Goal: Task Accomplishment & Management: Manage account settings

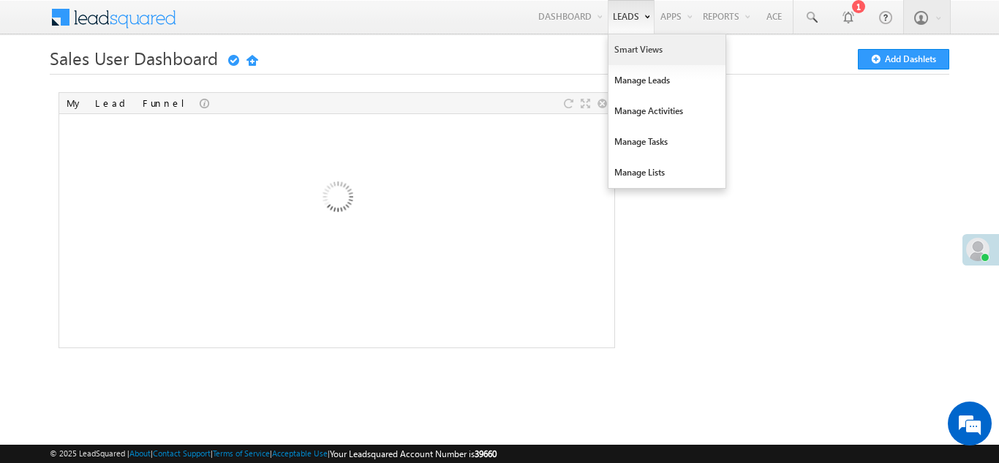
click at [626, 54] on link "Smart Views" at bounding box center [667, 49] width 117 height 31
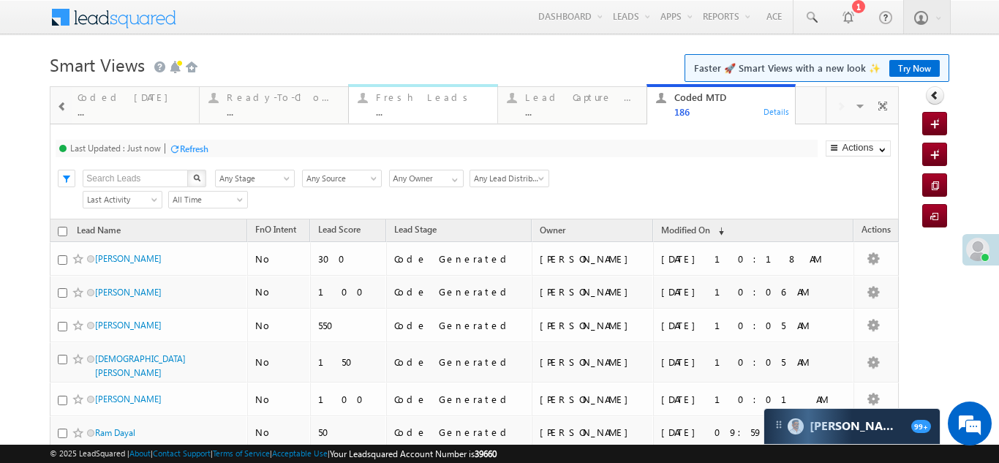
click at [409, 100] on div "Fresh Leads" at bounding box center [432, 97] width 113 height 12
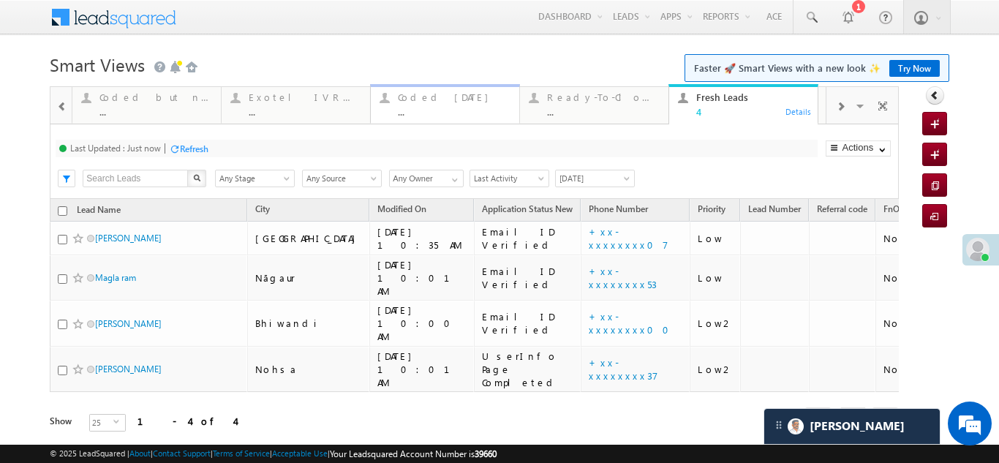
click at [435, 98] on div "Coded Today" at bounding box center [454, 97] width 113 height 12
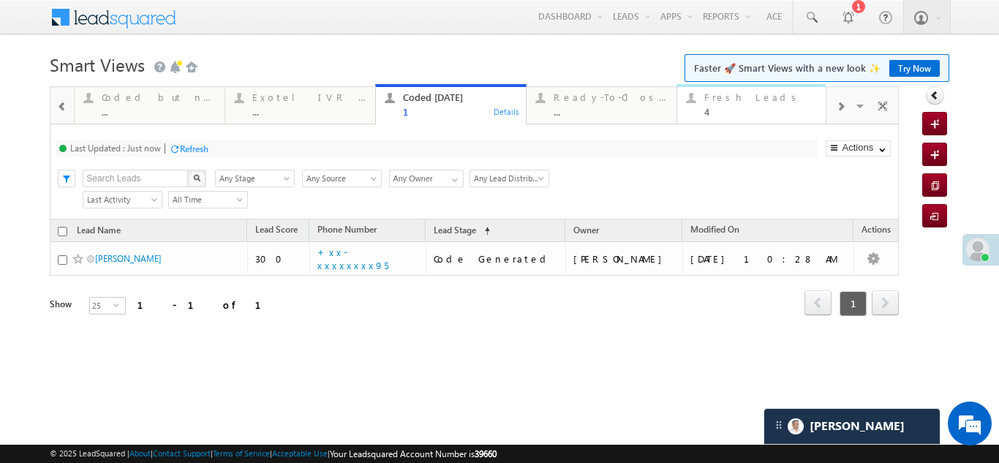
click at [736, 97] on div "Fresh Leads" at bounding box center [762, 97] width 114 height 12
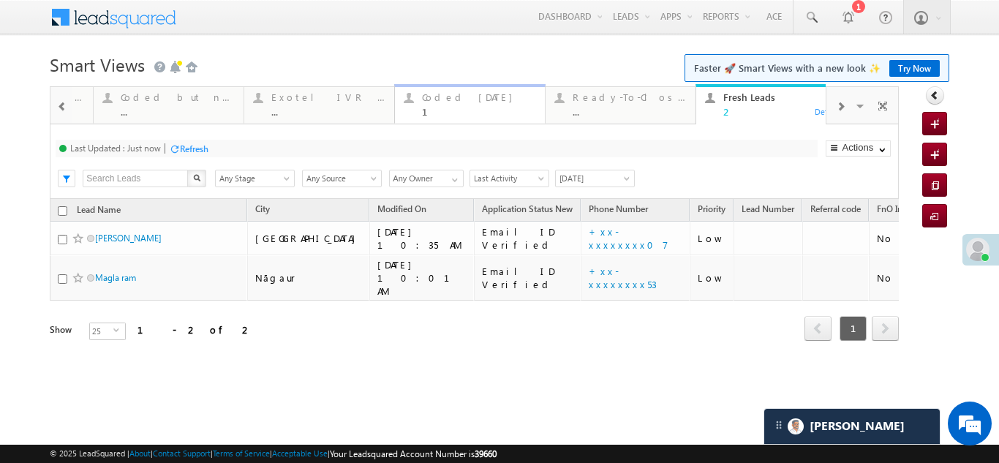
click at [438, 97] on div "Coded Today" at bounding box center [479, 97] width 114 height 12
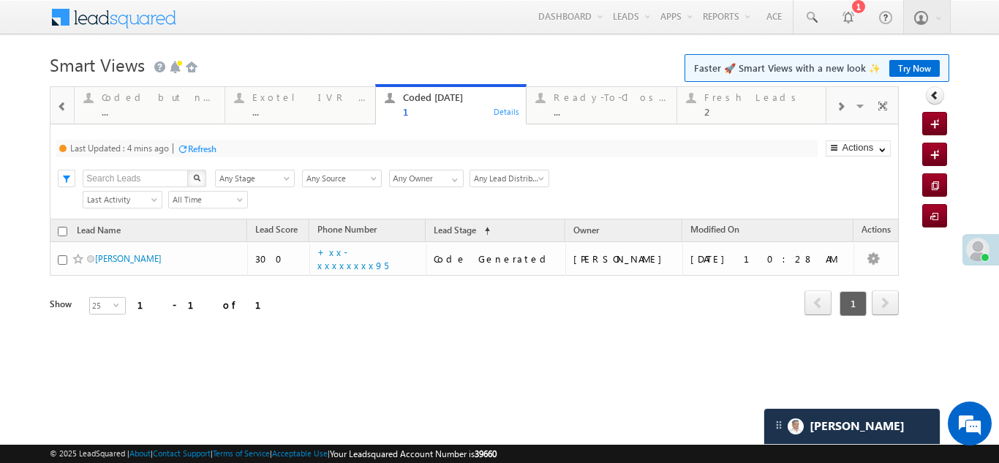
click at [206, 148] on div "Refresh" at bounding box center [202, 148] width 29 height 11
click at [842, 107] on span at bounding box center [840, 107] width 9 height 12
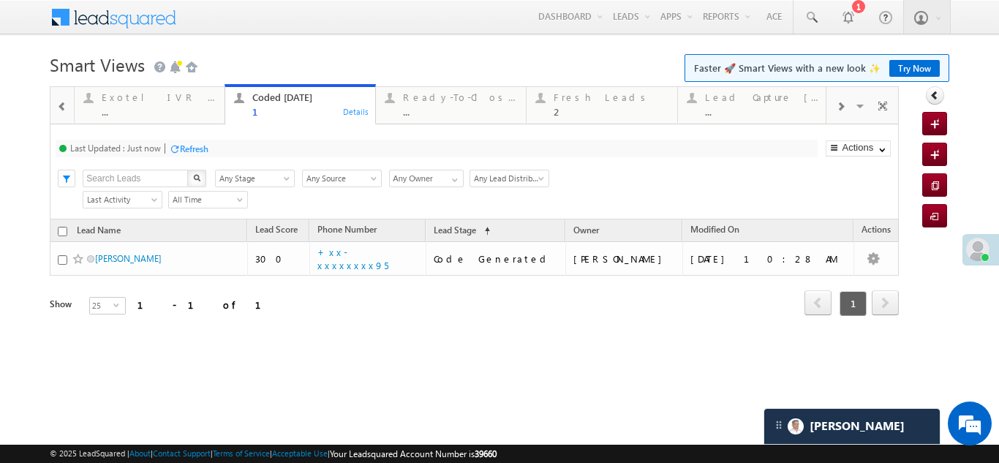
click at [842, 107] on span at bounding box center [840, 107] width 9 height 12
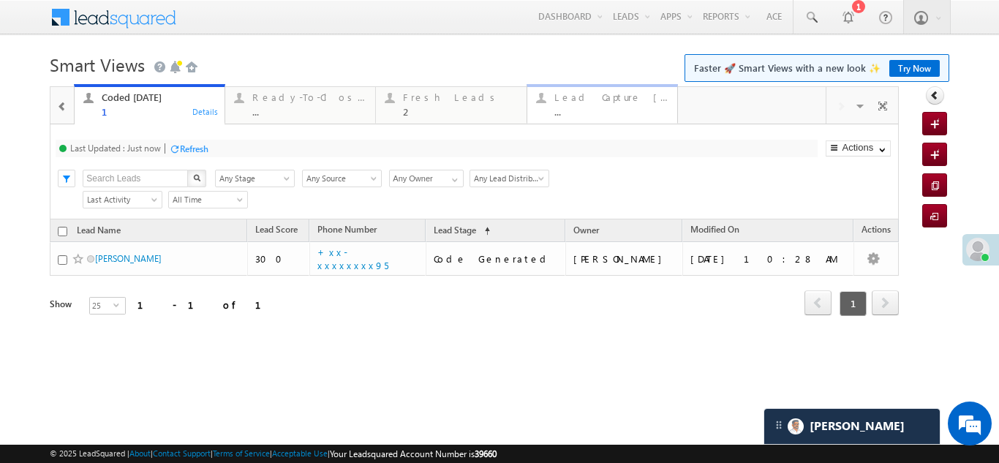
click at [579, 100] on div "Lead Capture [DATE]" at bounding box center [612, 97] width 114 height 12
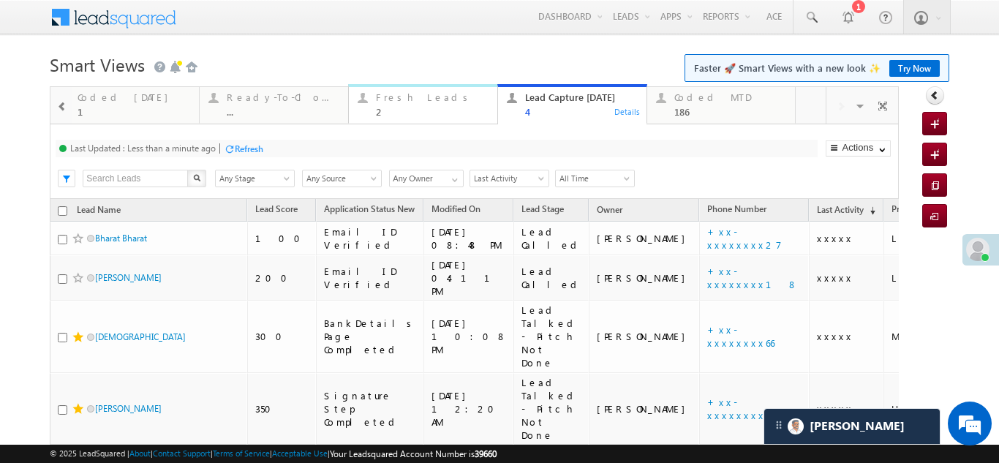
click at [395, 99] on div "Fresh Leads" at bounding box center [432, 97] width 113 height 12
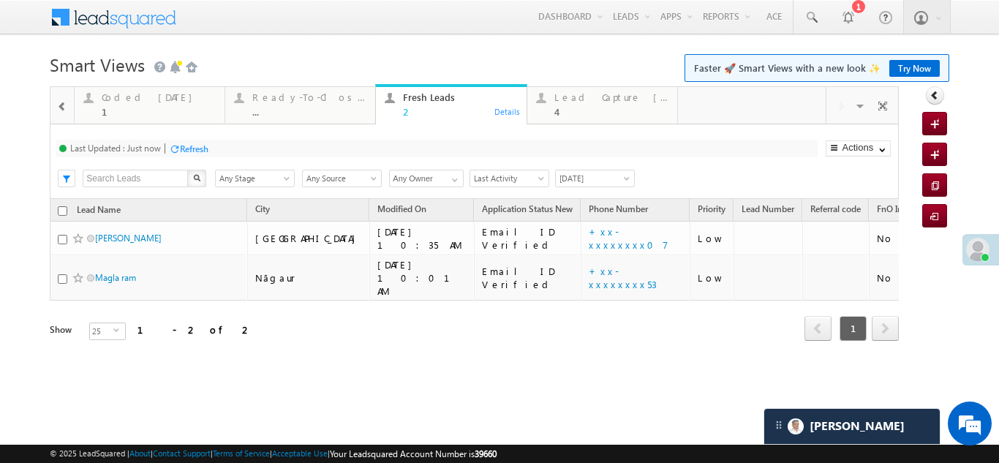
click at [604, 96] on div "Lead Capture Today" at bounding box center [612, 97] width 114 height 12
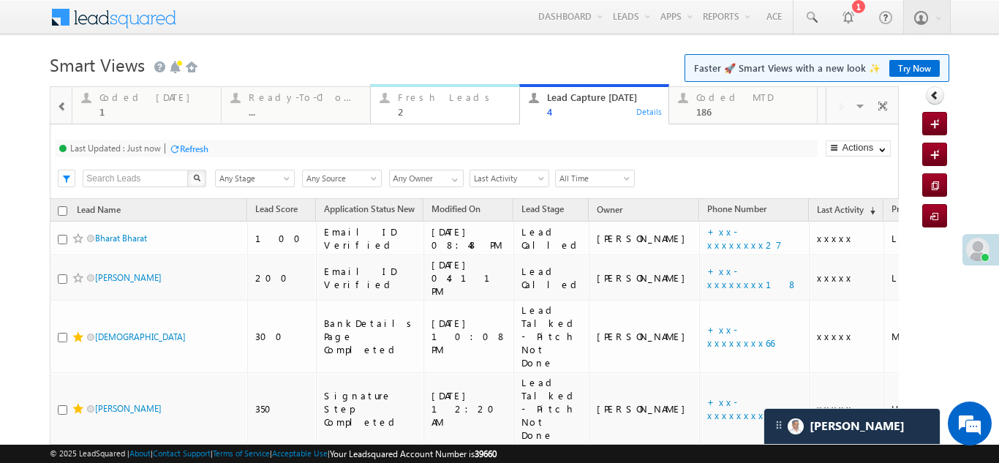
click at [426, 99] on div "Fresh Leads" at bounding box center [454, 97] width 113 height 12
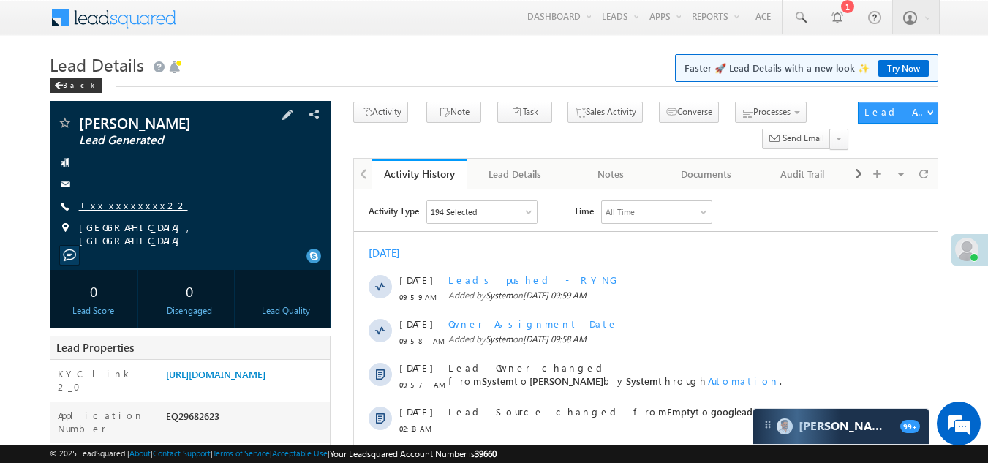
click at [109, 205] on link "+xx-xxxxxxxx22" at bounding box center [133, 205] width 109 height 12
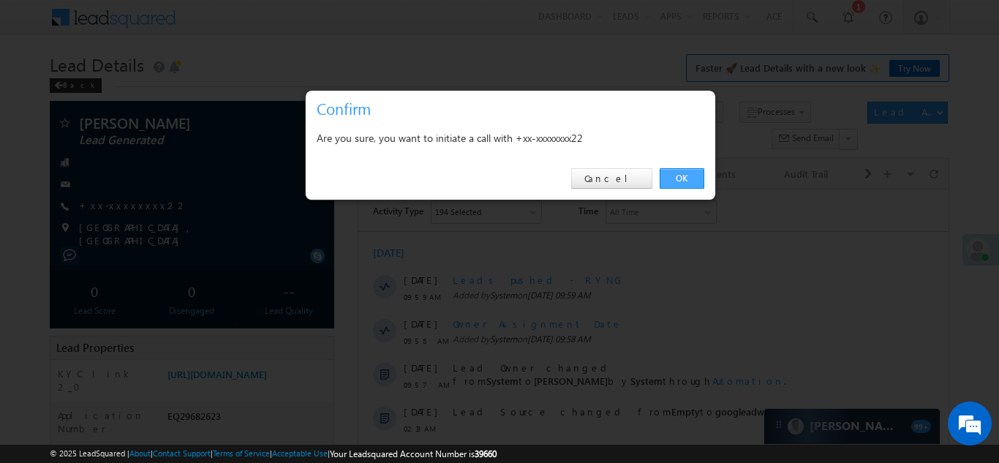
click at [679, 178] on link "OK" at bounding box center [682, 178] width 45 height 20
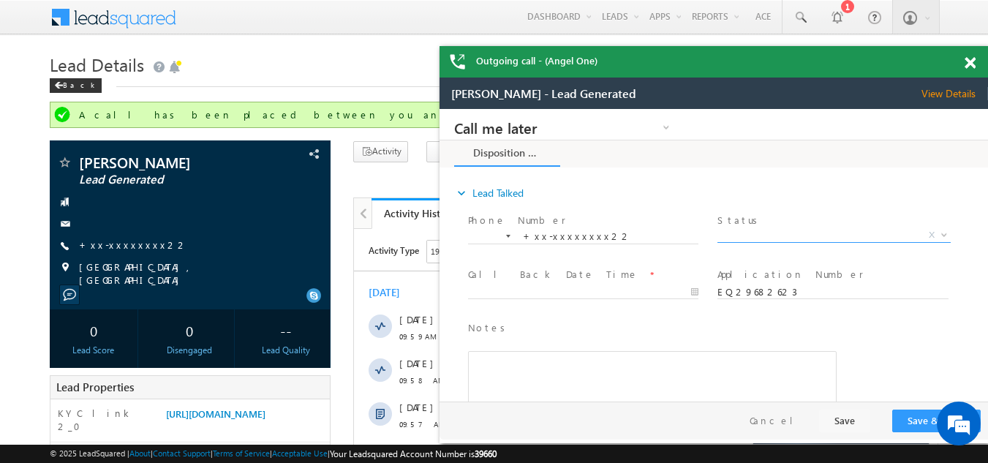
click at [772, 230] on span "X" at bounding box center [834, 235] width 233 height 15
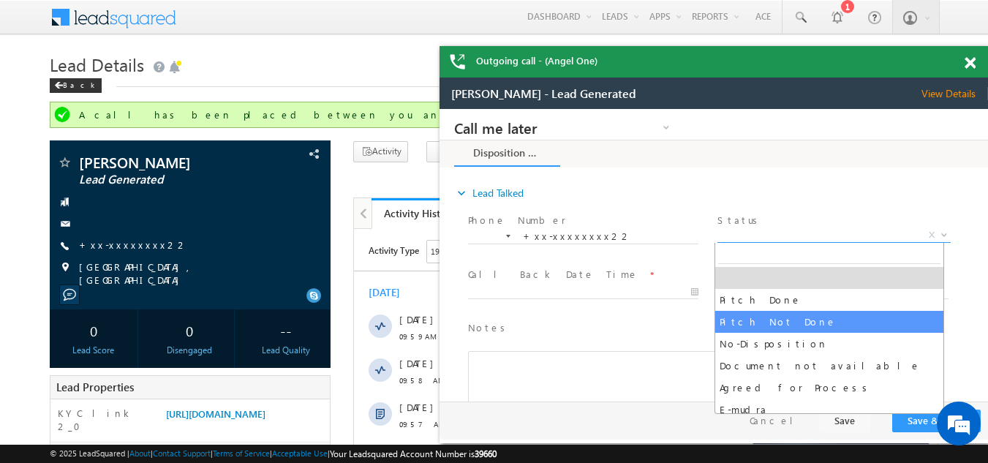
select select "Pitch Not Done"
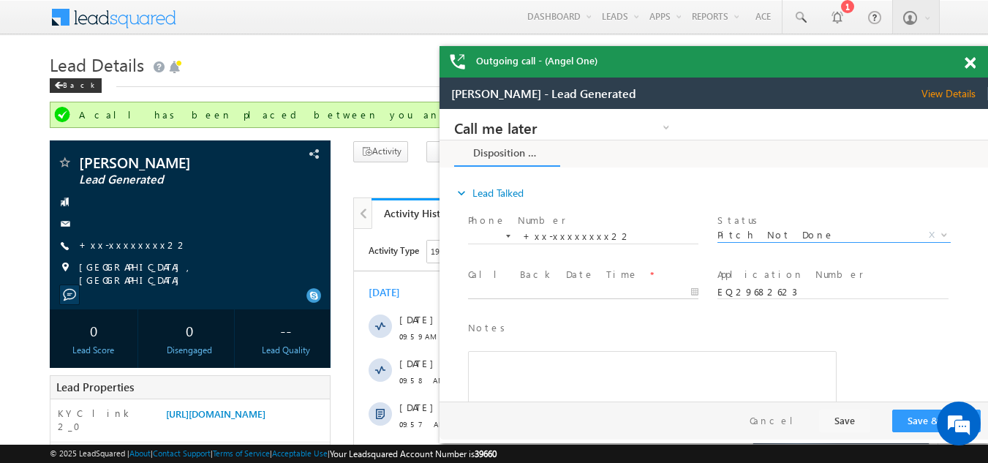
type input "09/28/25 10:23 AM"
click at [569, 287] on input "09/28/25 10:23 AM" at bounding box center [583, 292] width 230 height 15
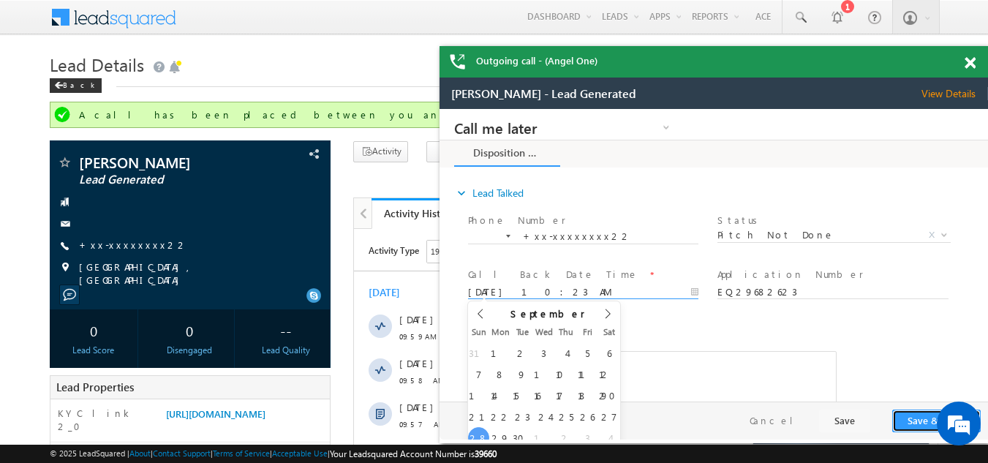
click at [909, 416] on button "Save & Close" at bounding box center [937, 421] width 89 height 23
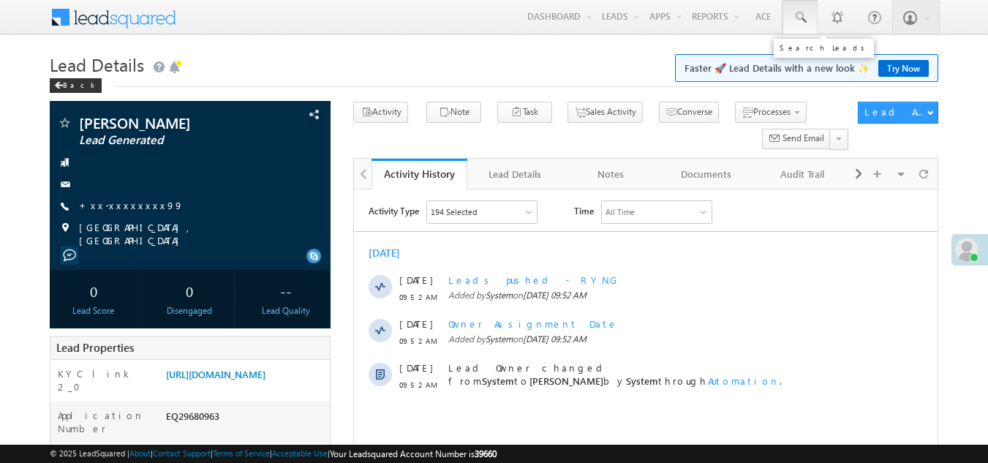
click at [797, 16] on span at bounding box center [800, 17] width 15 height 15
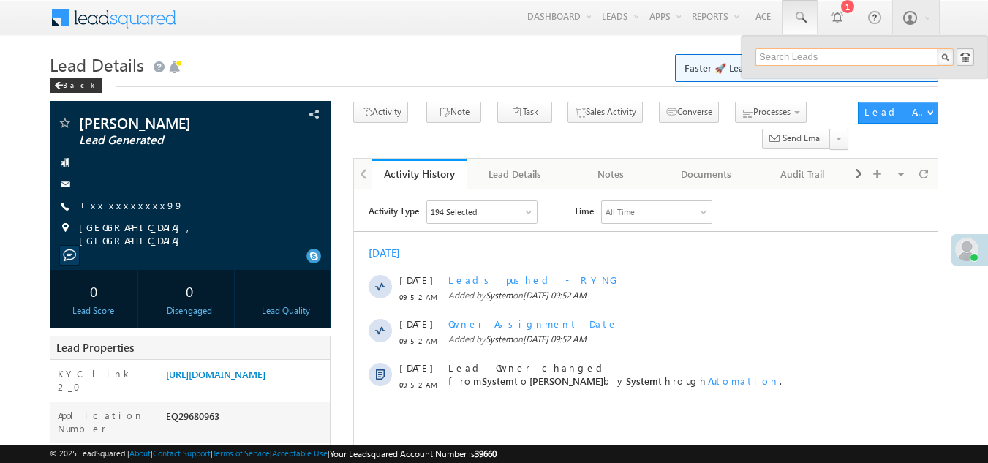
paste input "EQ29688945"
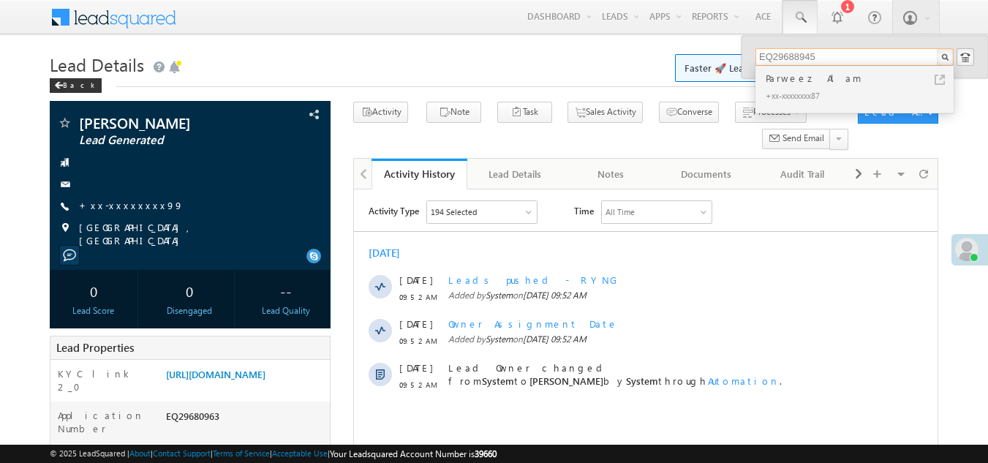
type input "EQ29688945"
click at [788, 80] on div "Parweez Alam" at bounding box center [861, 78] width 196 height 16
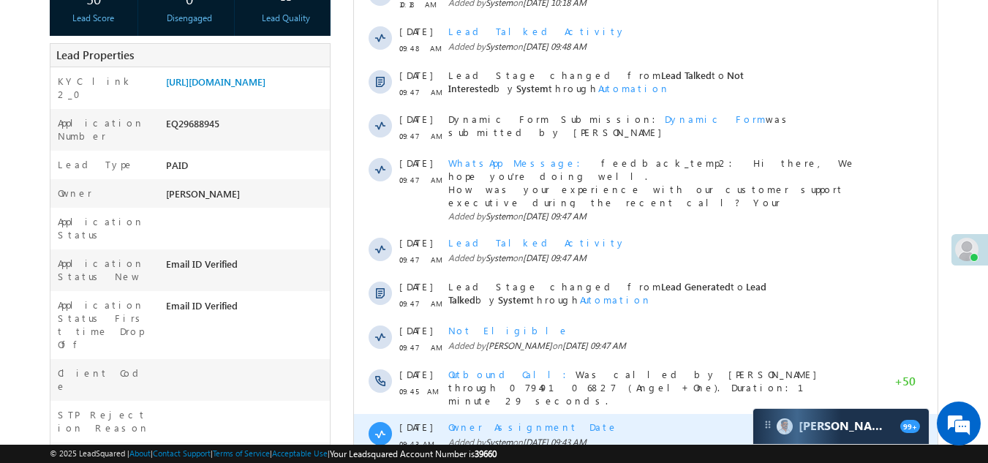
scroll to position [439, 0]
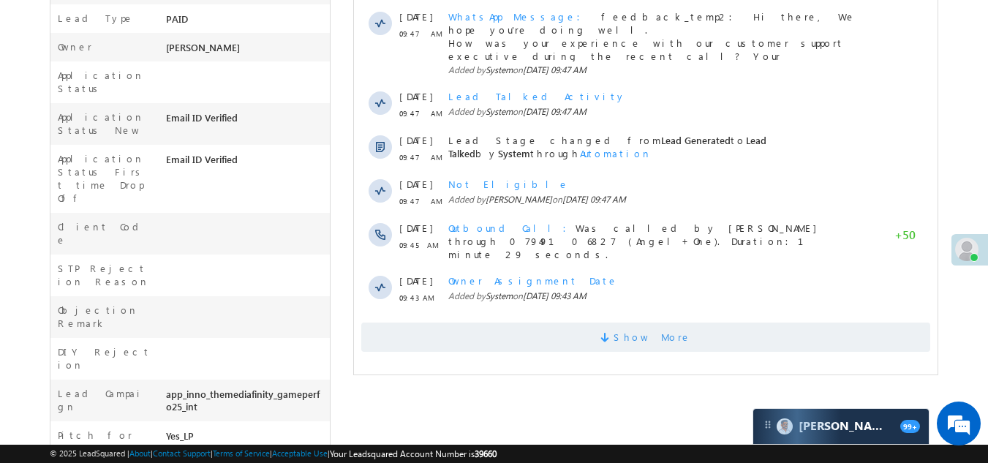
click at [560, 323] on span "Show More" at bounding box center [645, 337] width 569 height 29
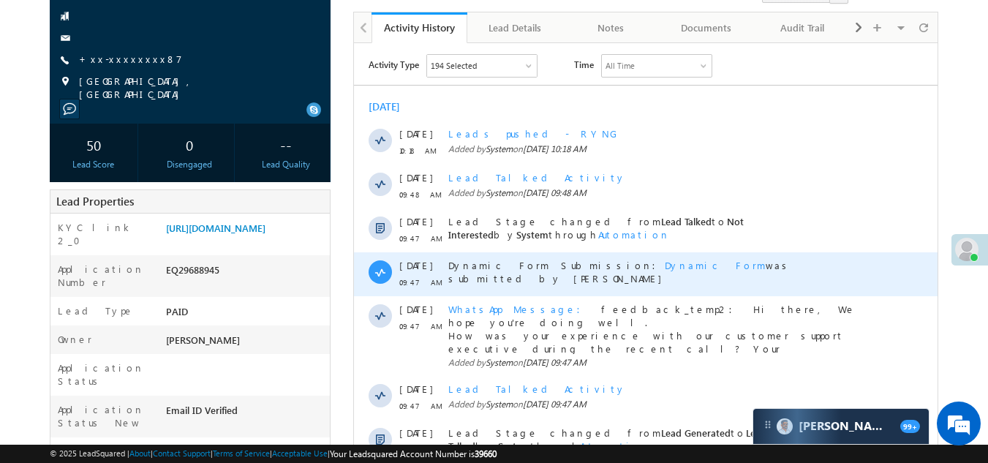
scroll to position [0, 0]
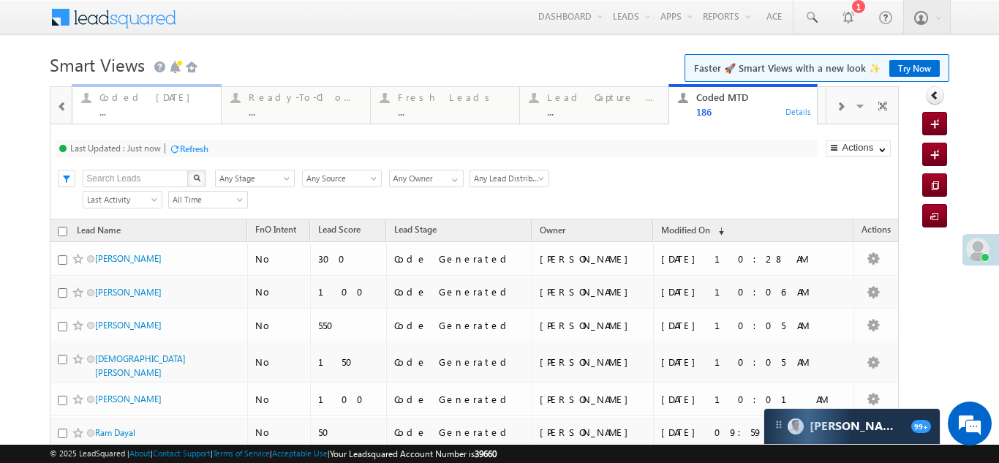
click at [117, 99] on div "Coded [DATE]" at bounding box center [156, 97] width 113 height 12
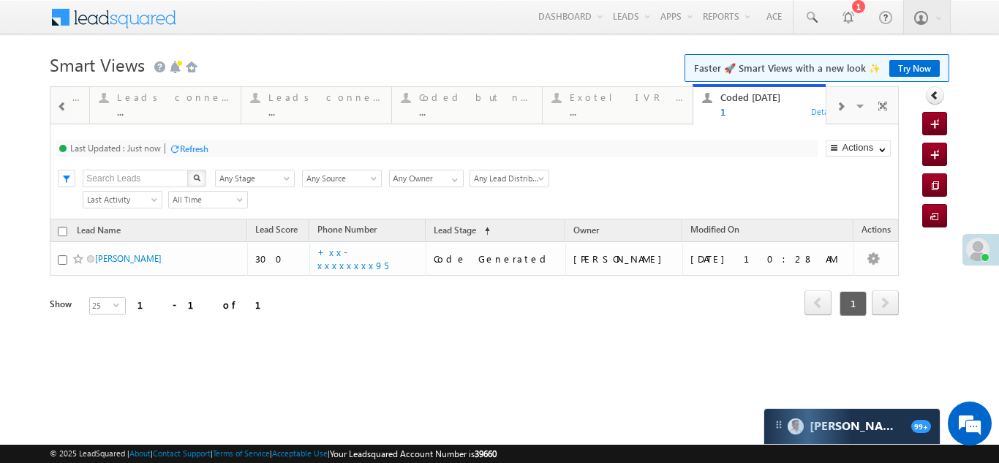
click at [844, 104] on span at bounding box center [840, 107] width 9 height 12
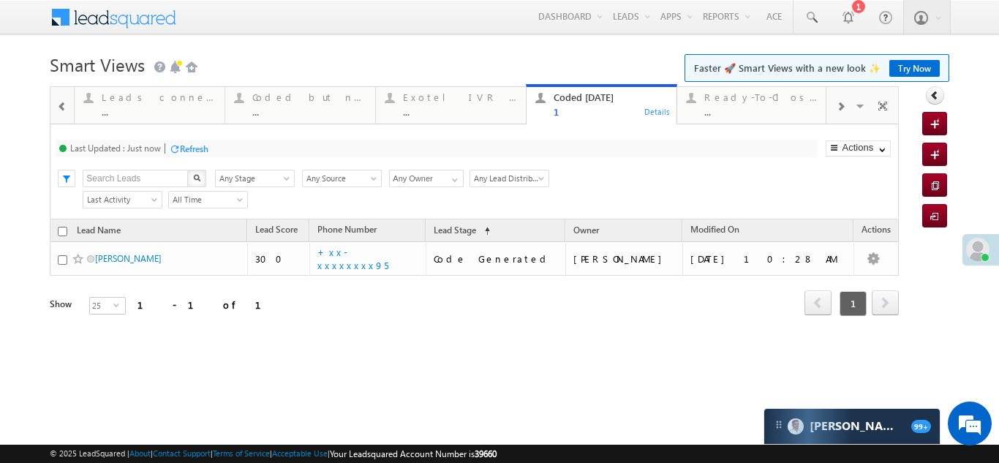
click at [844, 104] on span at bounding box center [840, 107] width 9 height 12
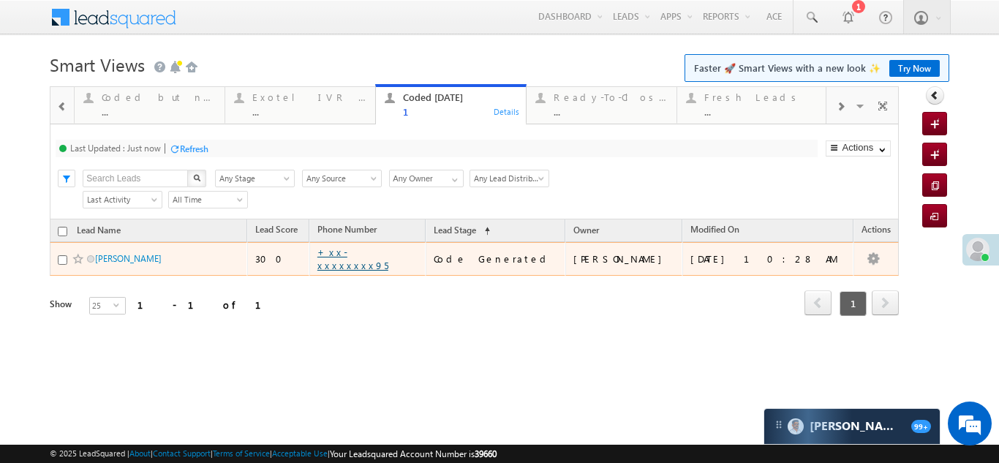
click at [378, 255] on link "+xx-xxxxxxxx95" at bounding box center [353, 259] width 71 height 26
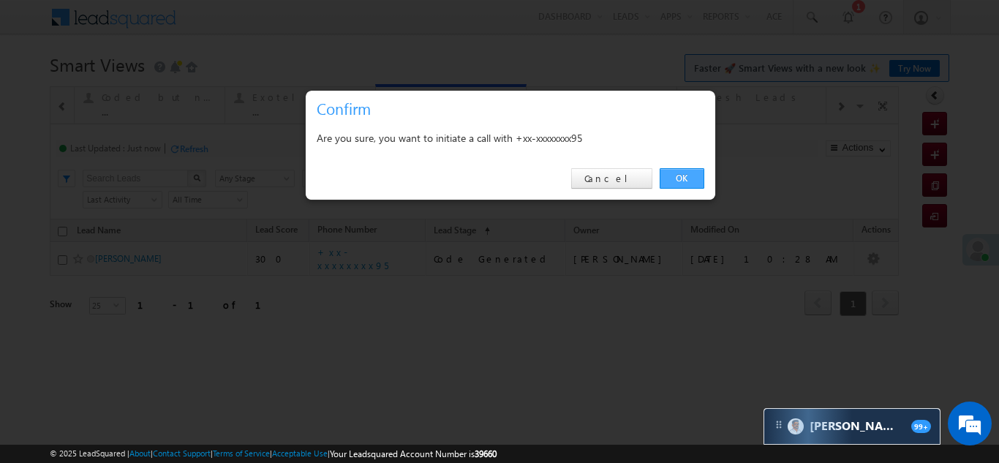
click at [685, 176] on link "OK" at bounding box center [682, 178] width 45 height 20
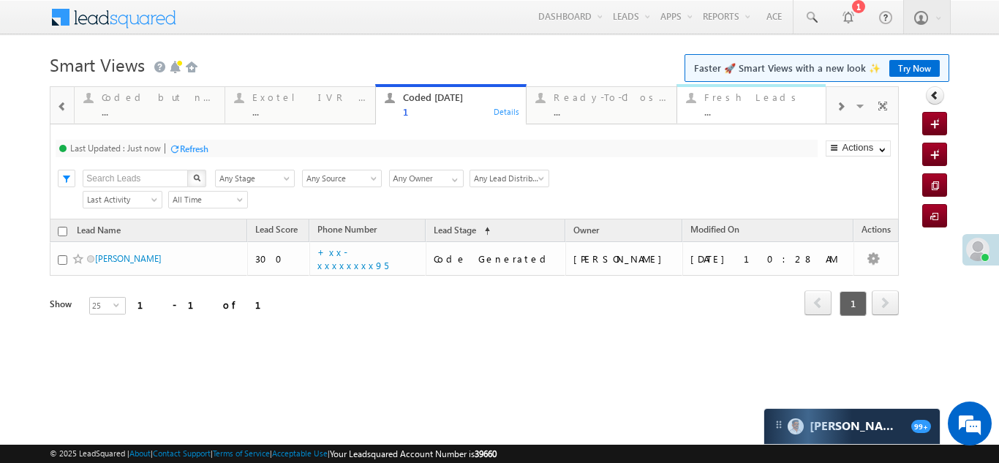
click at [734, 98] on div "Fresh Leads" at bounding box center [762, 97] width 114 height 12
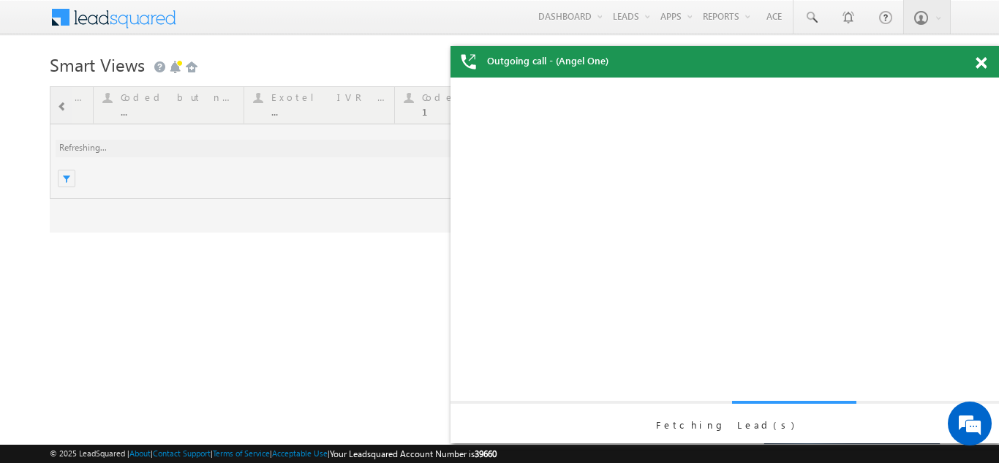
click at [981, 63] on span at bounding box center [981, 63] width 11 height 12
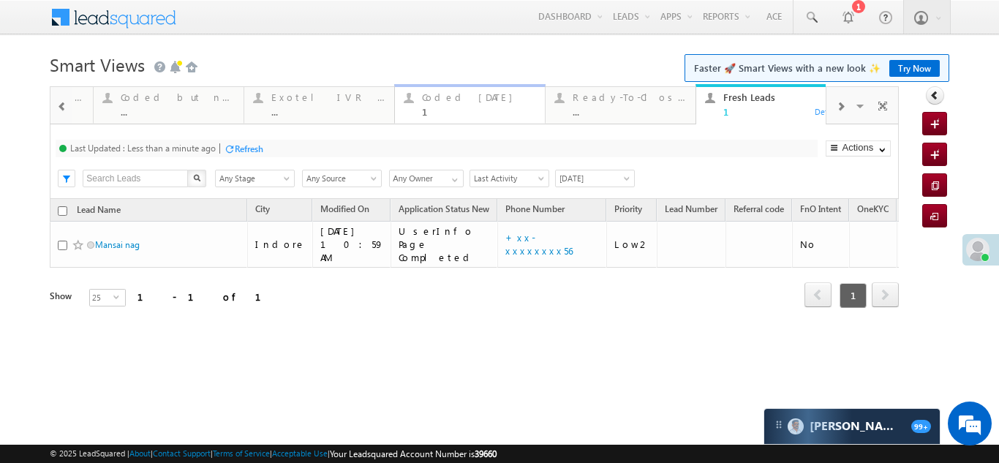
click at [446, 97] on div "Coded Today" at bounding box center [479, 97] width 114 height 12
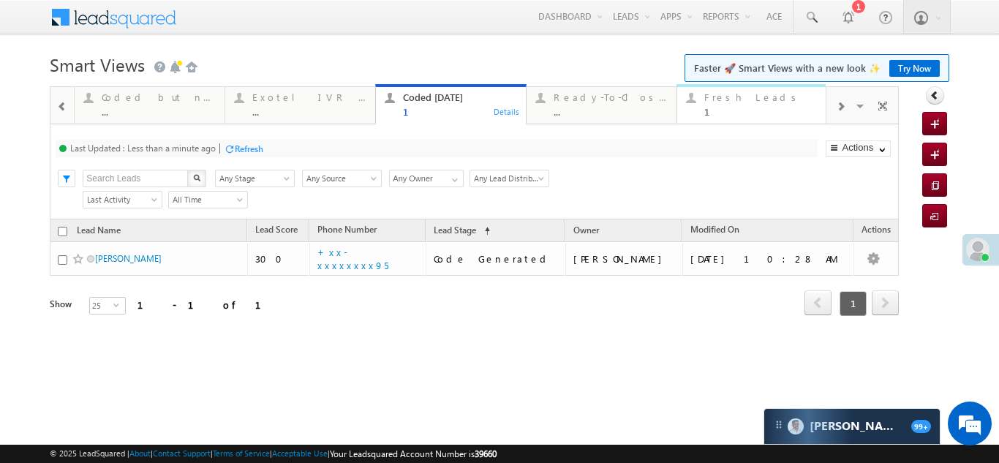
click at [743, 107] on div "1" at bounding box center [762, 111] width 114 height 11
